Goal: Check status: Check status

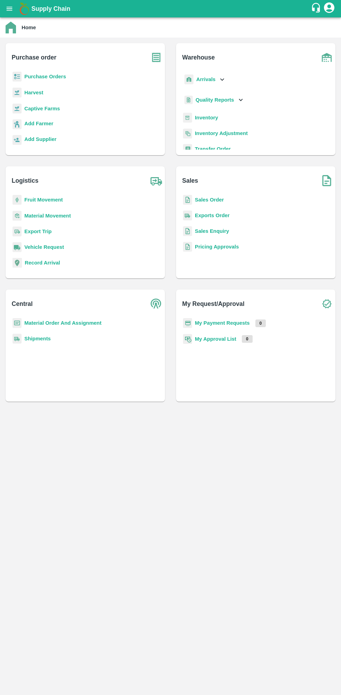
click at [244, 325] on b "My Payment Requests" at bounding box center [222, 323] width 55 height 6
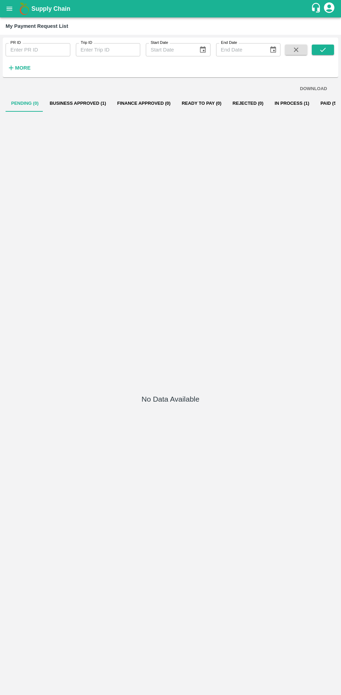
click at [274, 103] on button "In Process (1)" at bounding box center [292, 103] width 46 height 17
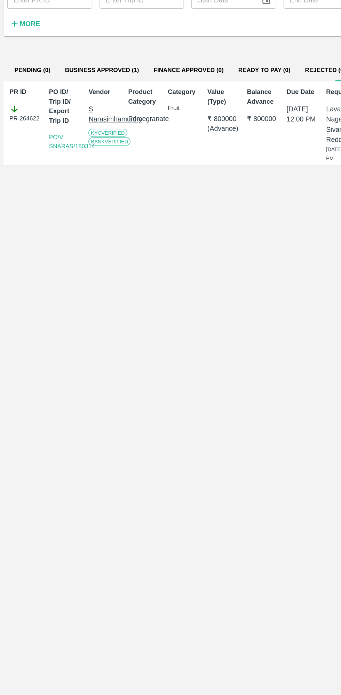
click at [86, 105] on button "Business Approved (1)" at bounding box center [78, 103] width 68 height 17
